Goal: Information Seeking & Learning: Find specific fact

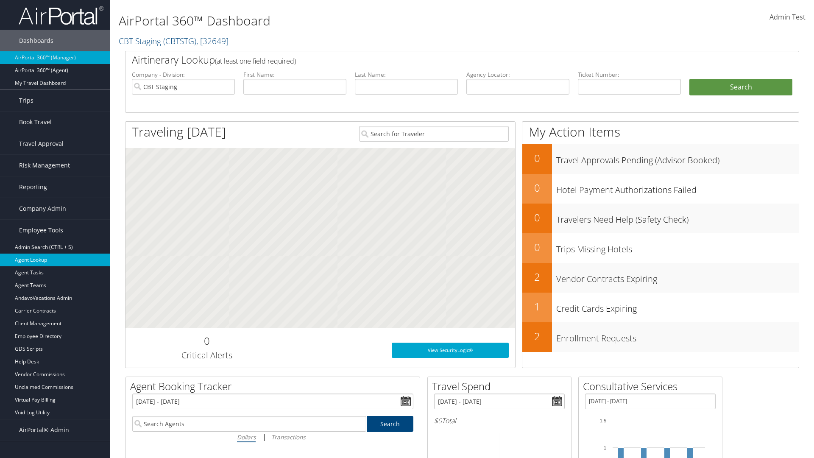
click at [55, 260] on link "Agent Lookup" at bounding box center [55, 259] width 110 height 13
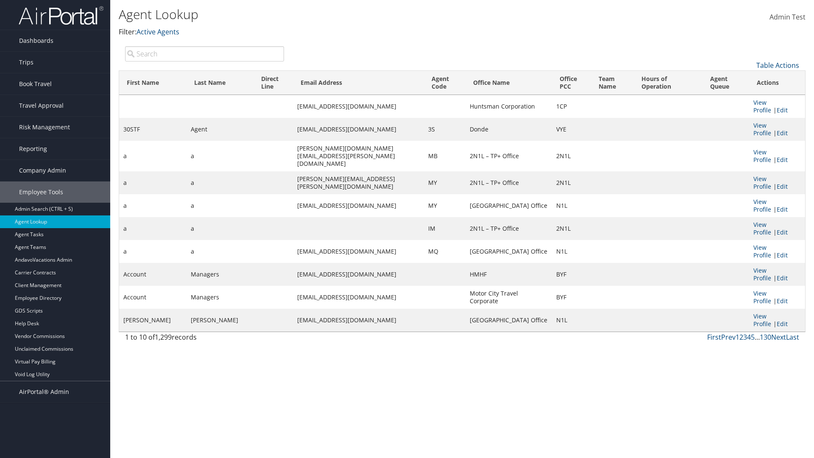
click at [204, 53] on input "search" at bounding box center [204, 53] width 159 height 15
type input "Agent"
